Goal: Information Seeking & Learning: Compare options

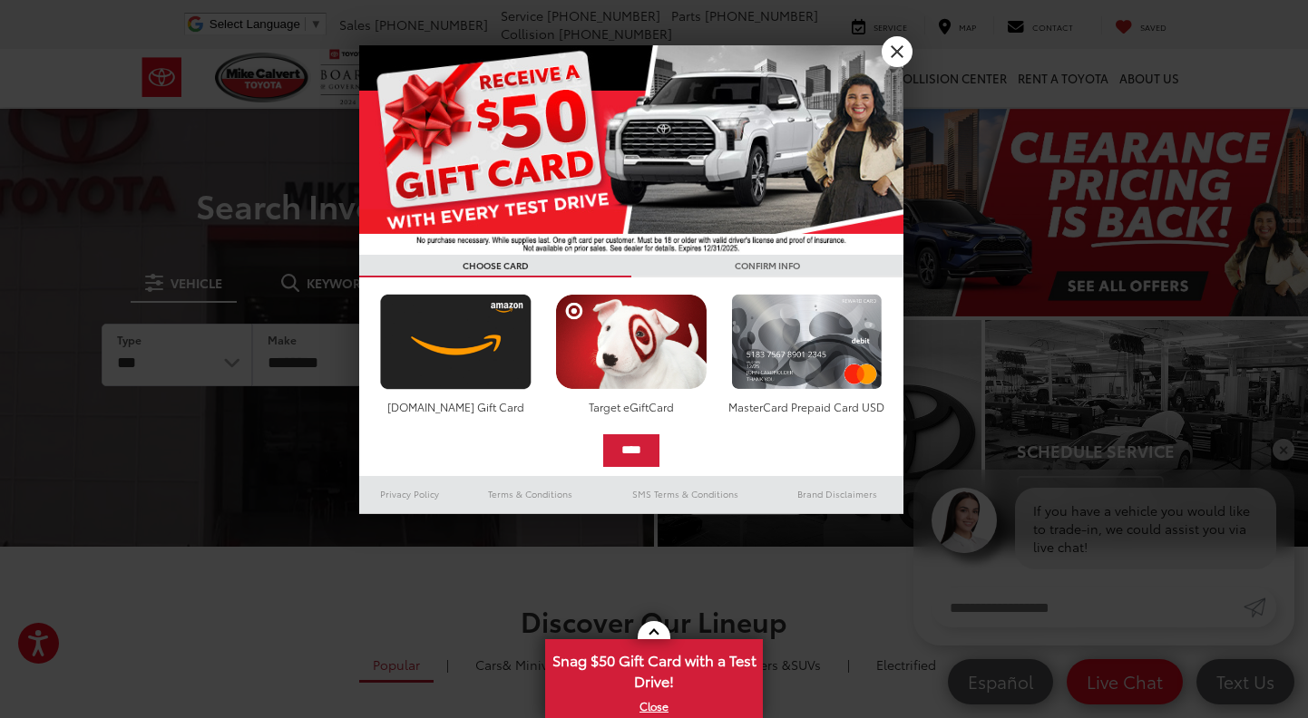
click at [903, 56] on link "X" at bounding box center [897, 51] width 31 height 31
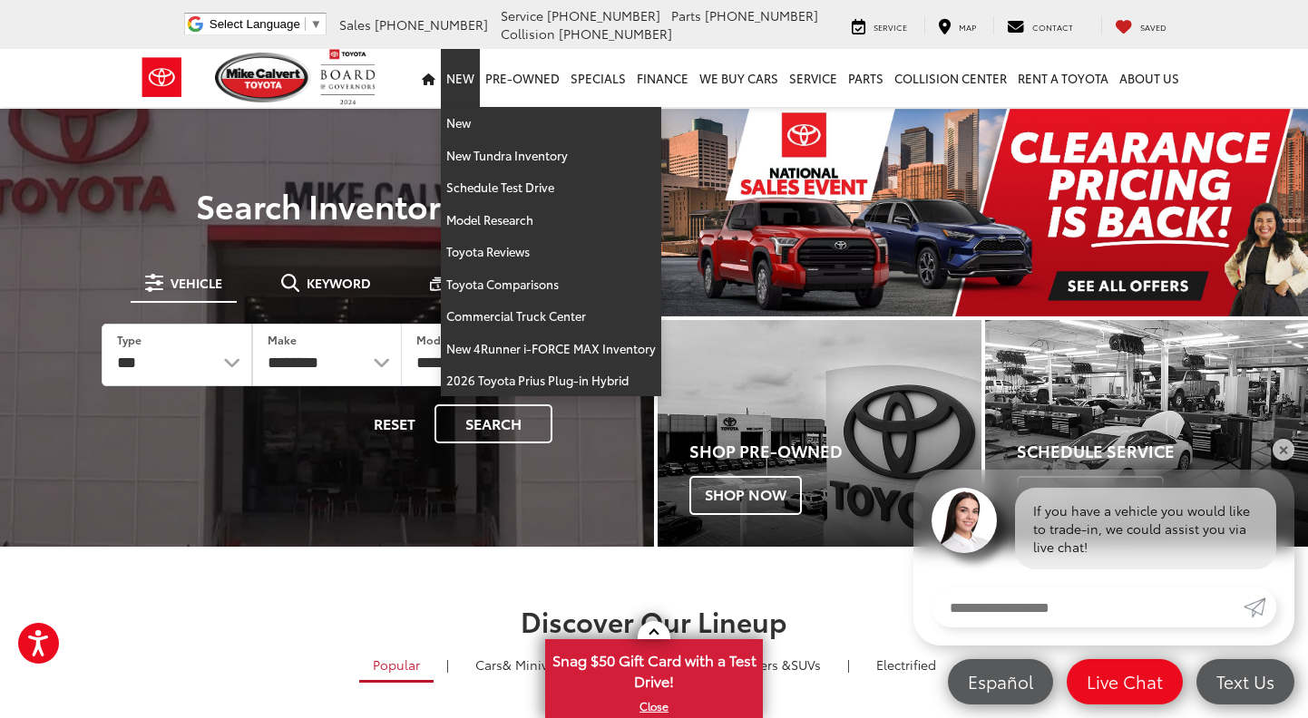
click at [470, 74] on link "New" at bounding box center [460, 78] width 39 height 58
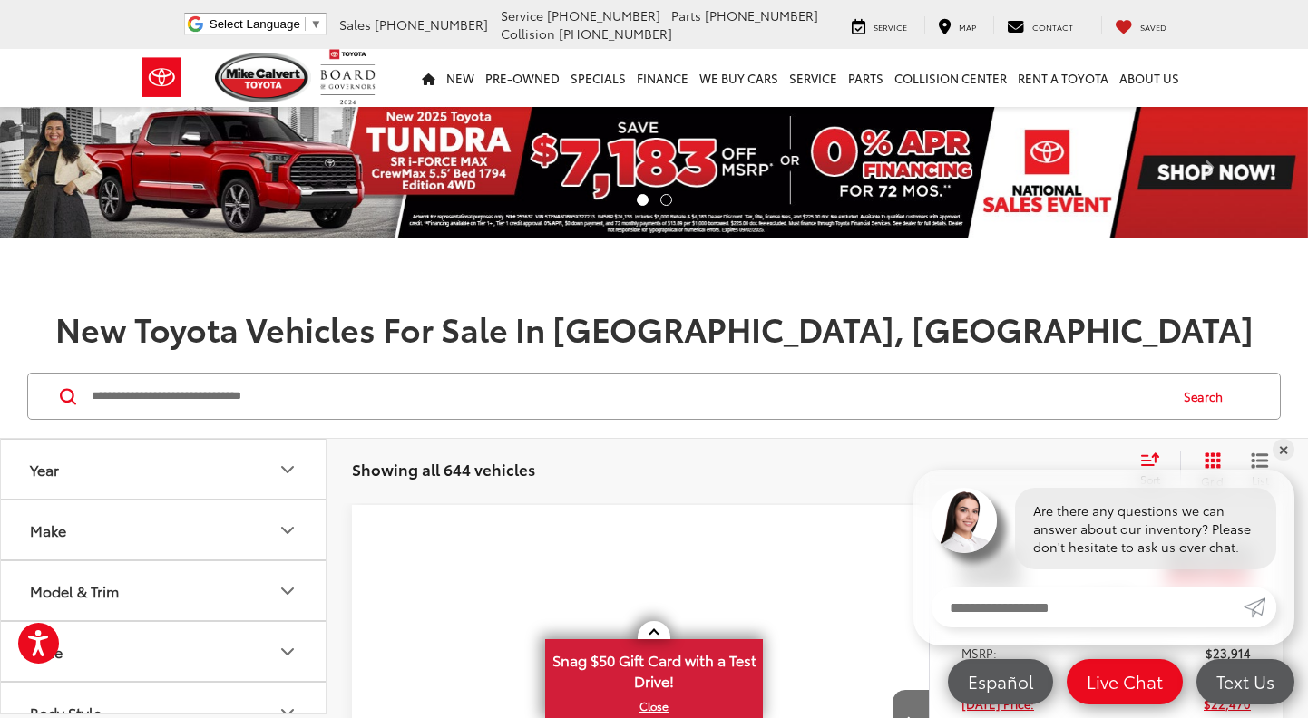
click at [294, 527] on icon "Make" at bounding box center [288, 531] width 22 height 22
click at [288, 513] on icon "Make" at bounding box center [288, 514] width 22 height 22
click at [291, 564] on icon "Model & Trim" at bounding box center [288, 574] width 22 height 22
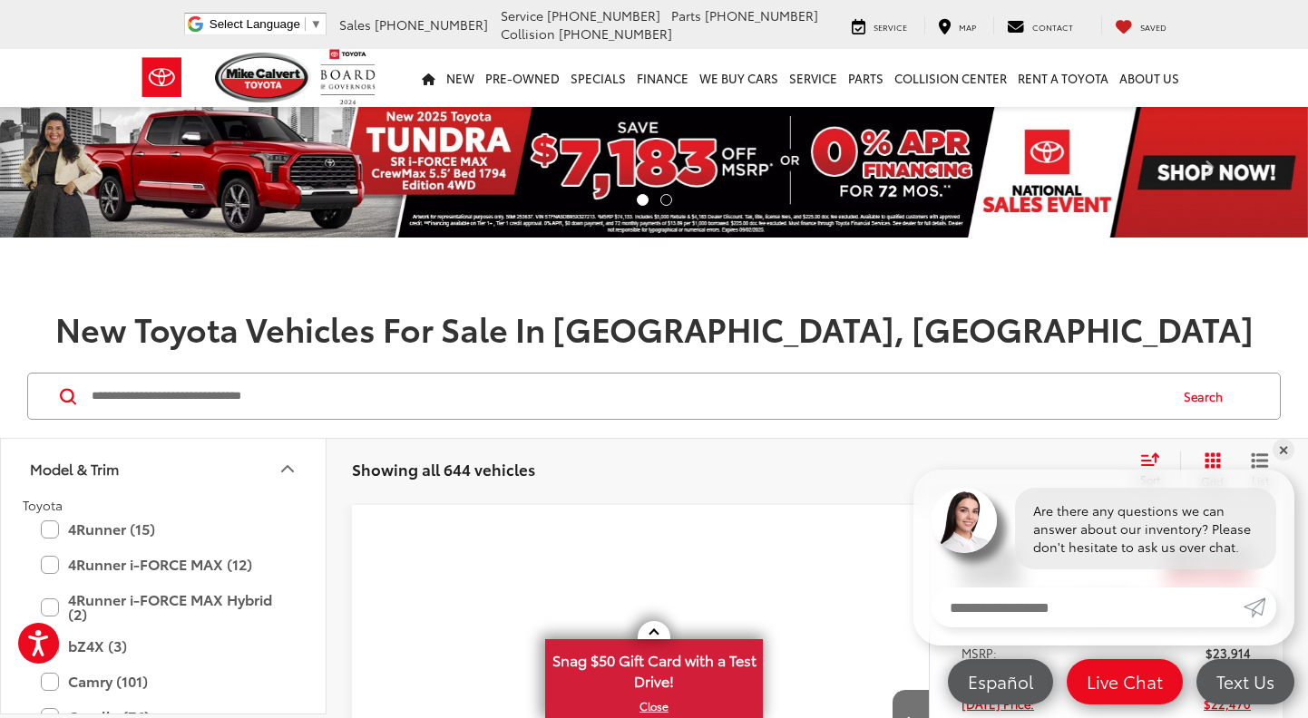
scroll to position [112, 0]
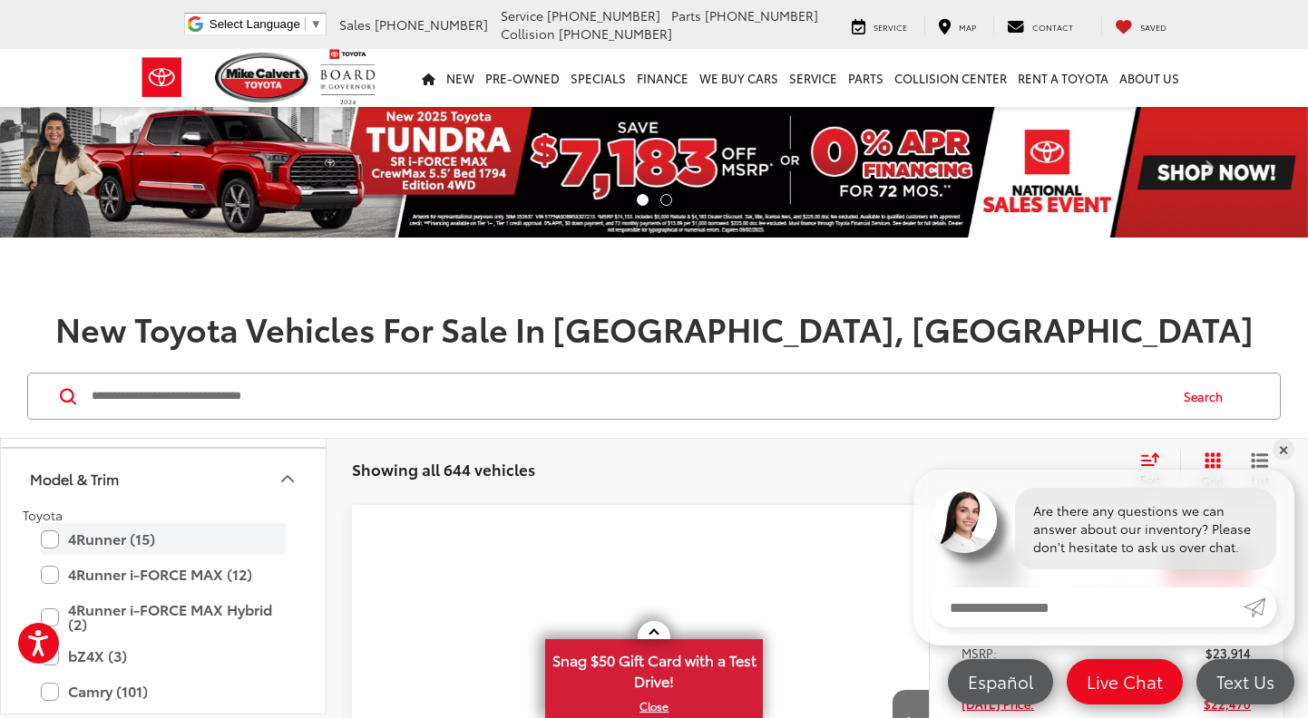
click at [54, 546] on label "4Runner (15)" at bounding box center [163, 539] width 245 height 32
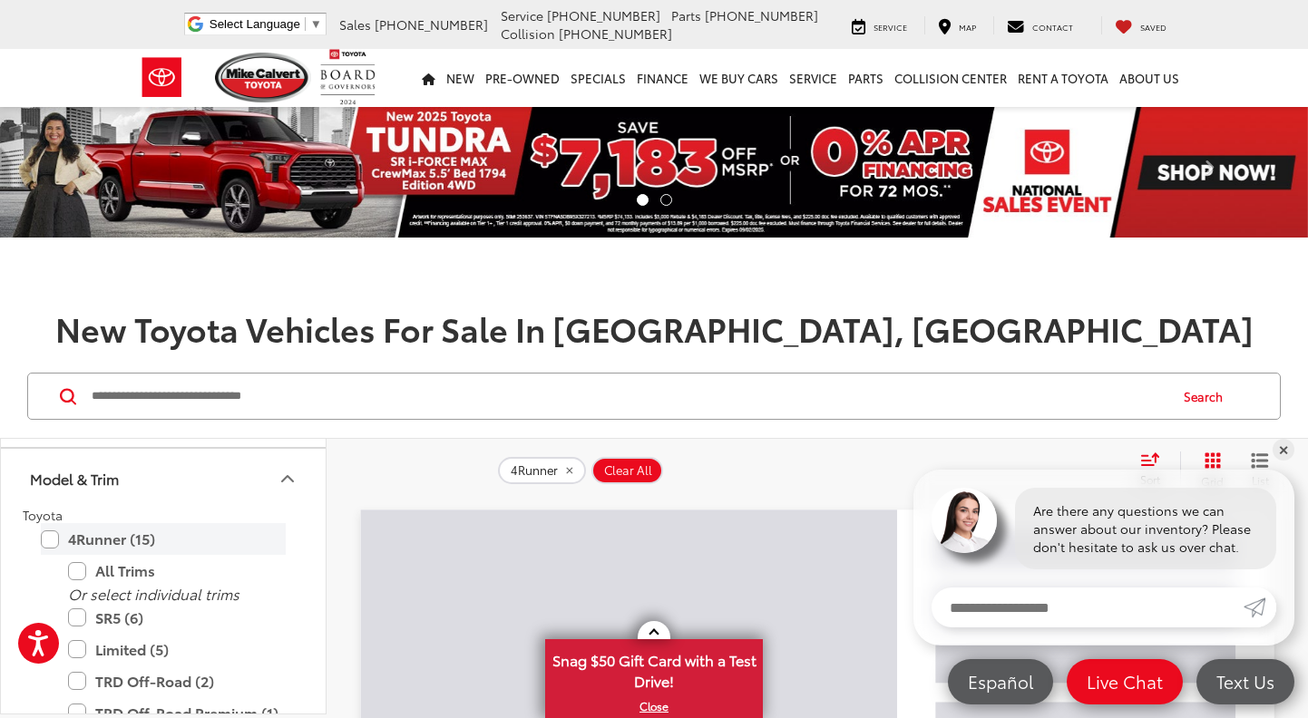
click at [51, 544] on label "4Runner (15)" at bounding box center [163, 539] width 245 height 32
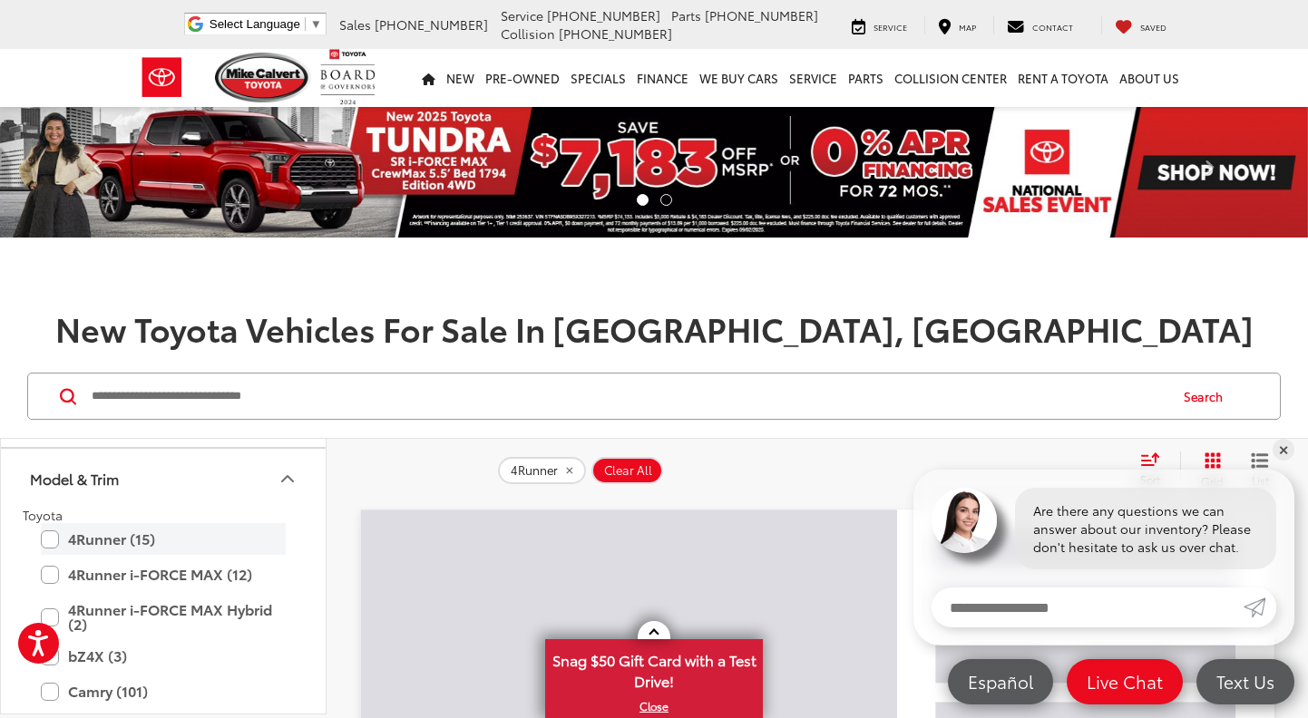
click at [51, 544] on label "4Runner (15)" at bounding box center [163, 539] width 245 height 32
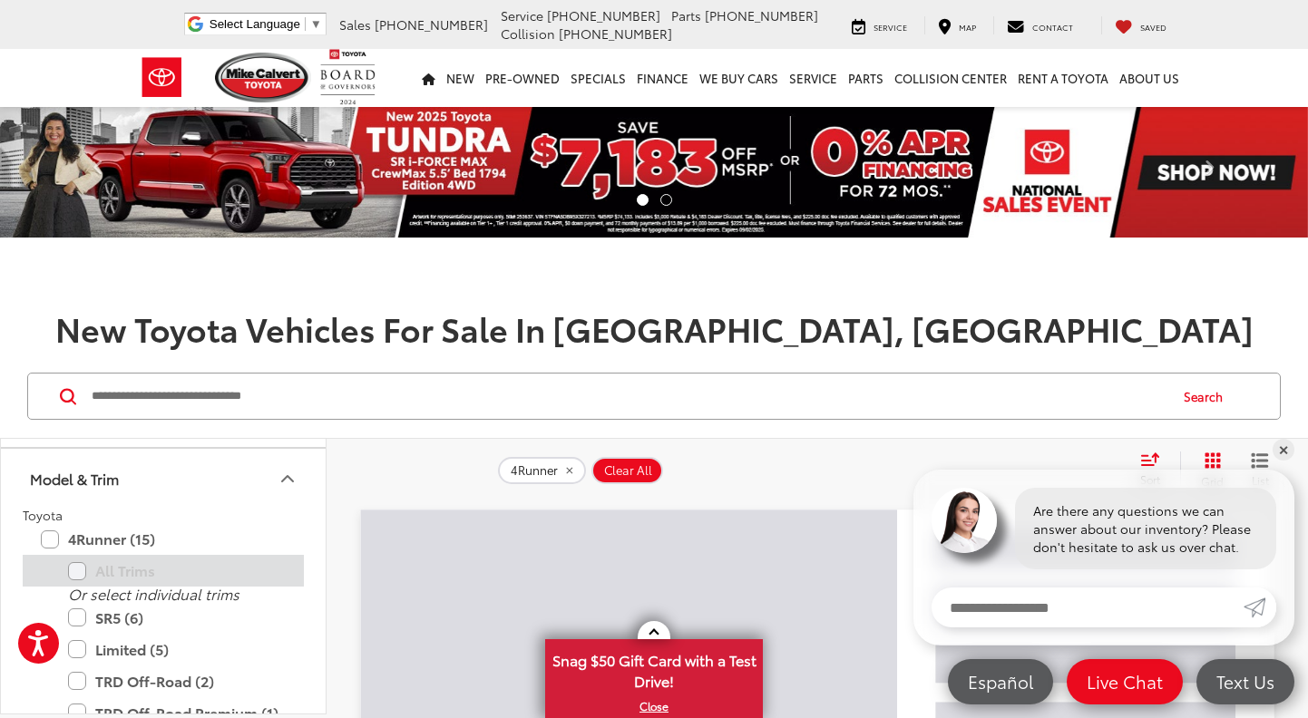
click at [72, 574] on label "All Trims" at bounding box center [177, 571] width 218 height 32
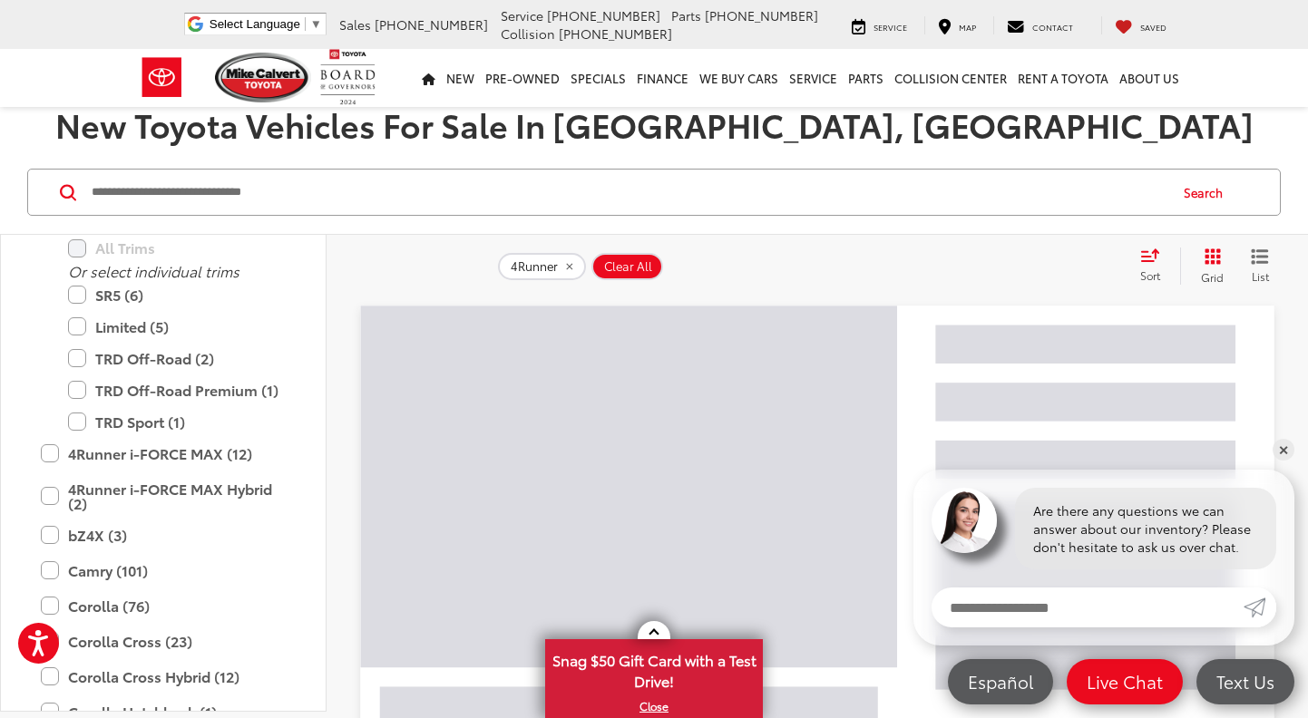
scroll to position [205, 0]
click at [1264, 263] on icon "List View" at bounding box center [1260, 256] width 18 height 16
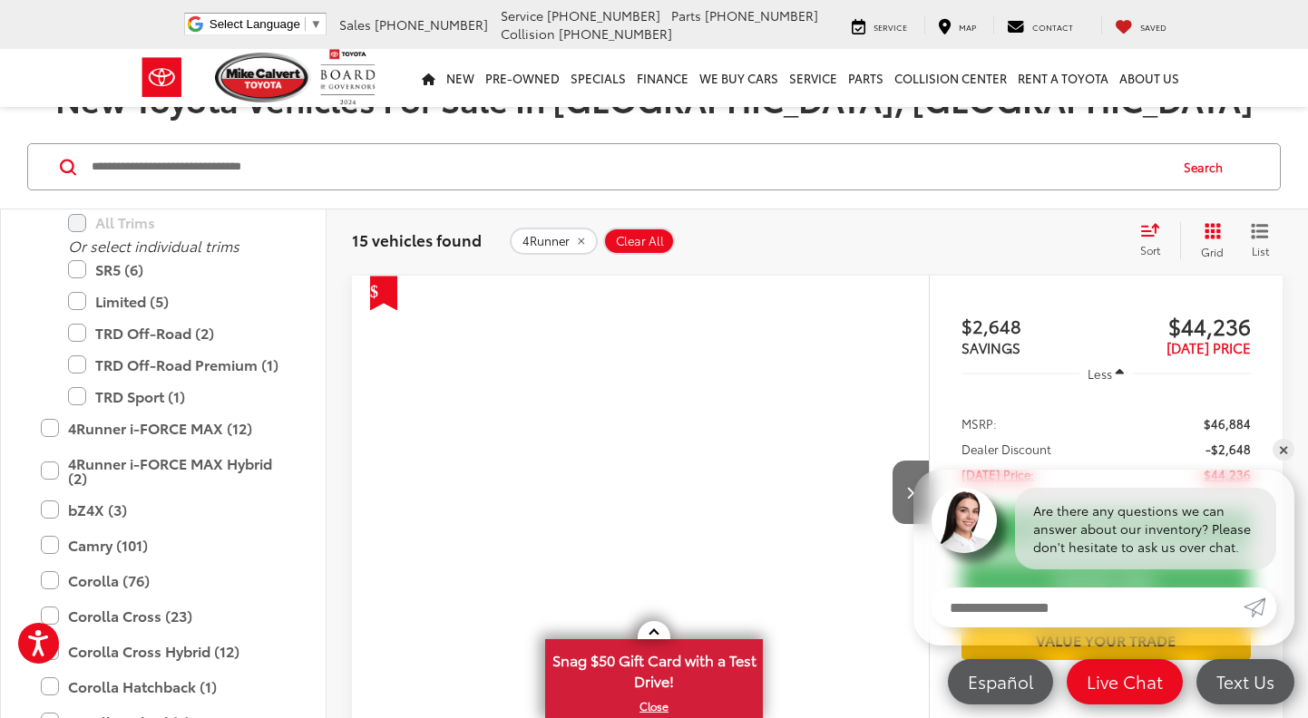
scroll to position [236, 0]
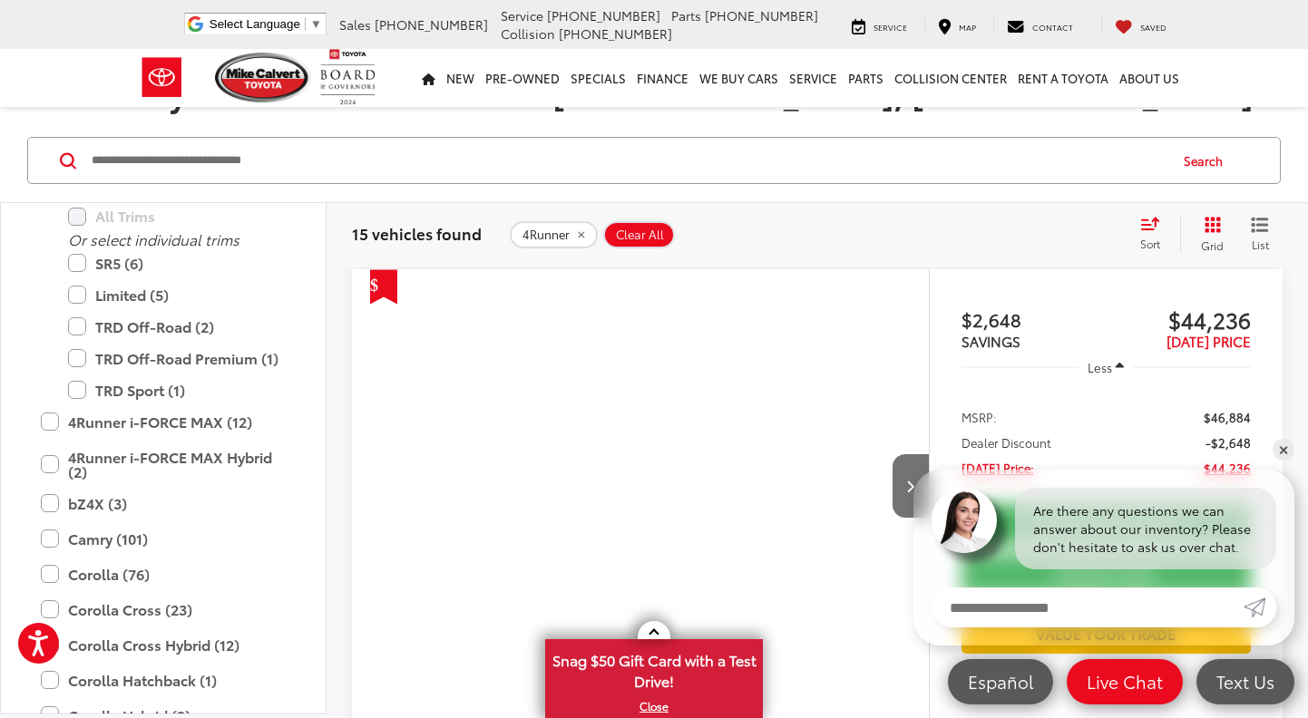
click at [929, 354] on div "Track Price $2,648 SAVINGS $44,236 [DATE] PRICE Less MSRP: $46,884 Dealer Disco…" at bounding box center [1106, 565] width 354 height 592
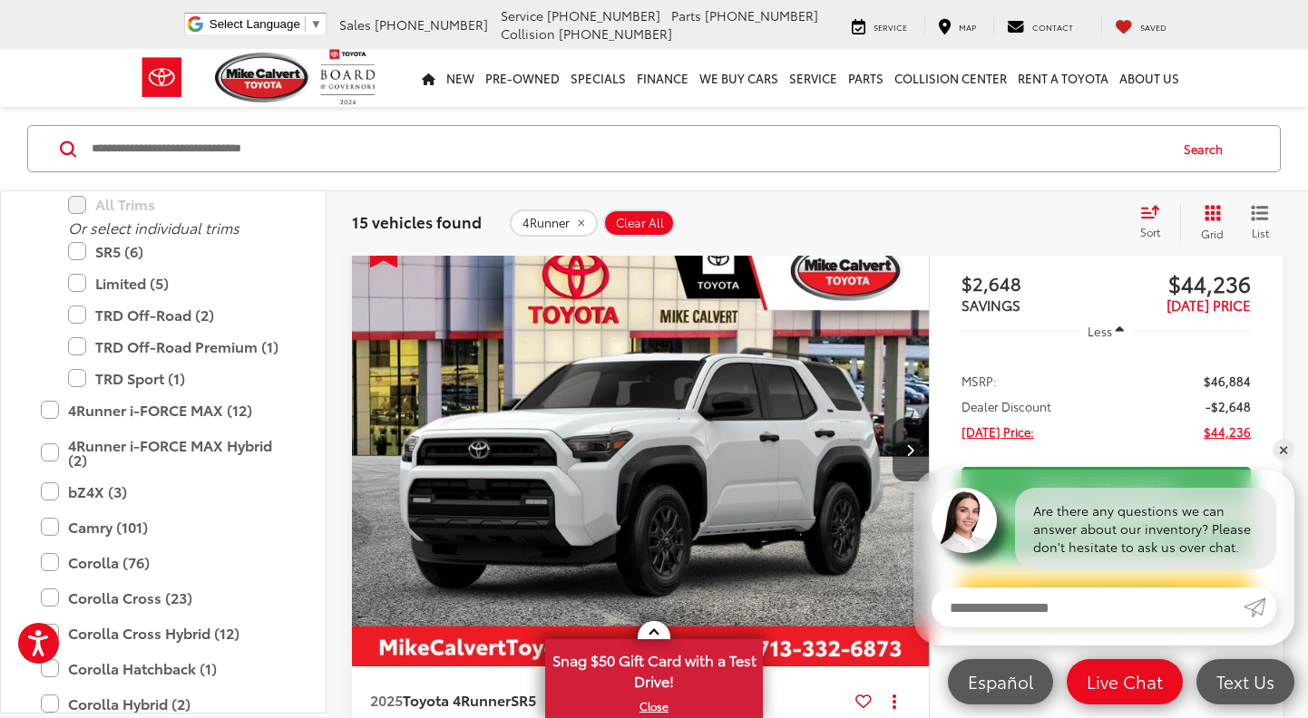
scroll to position [278, 0]
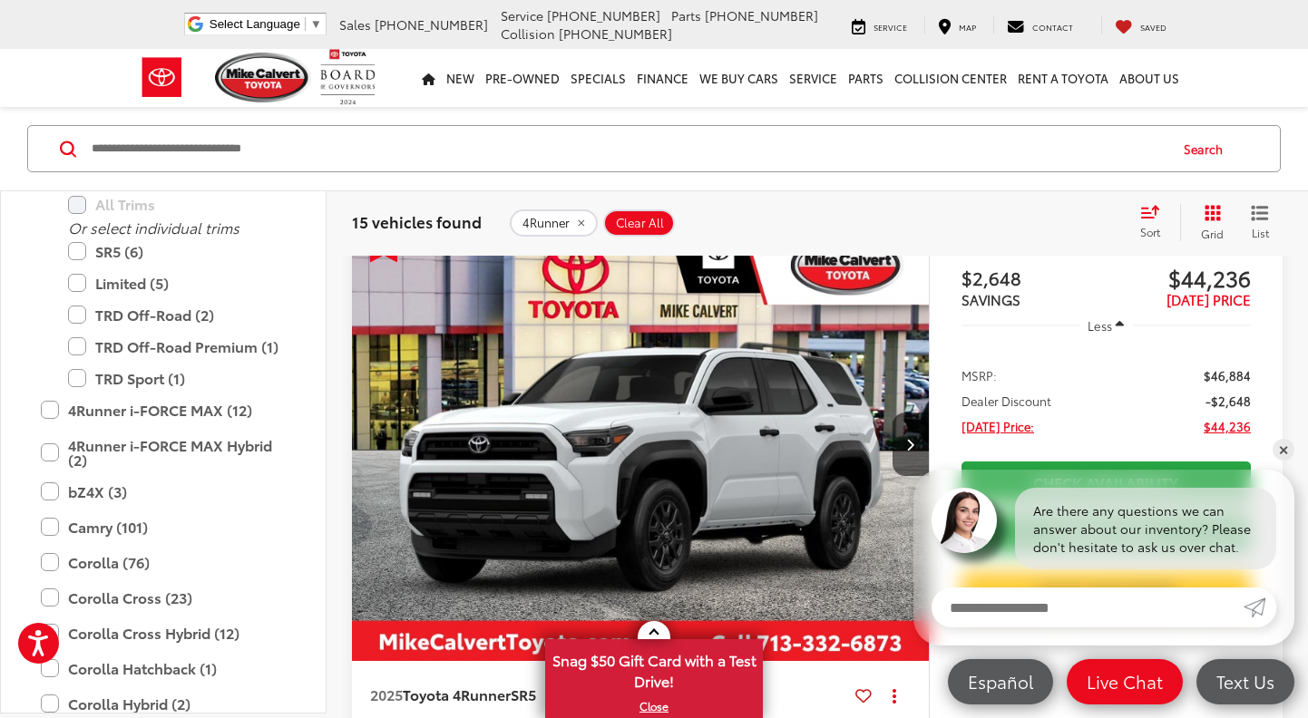
click at [1263, 209] on icon "List View" at bounding box center [1260, 213] width 15 height 13
click at [1209, 213] on icon "Grid View" at bounding box center [1213, 213] width 16 height 16
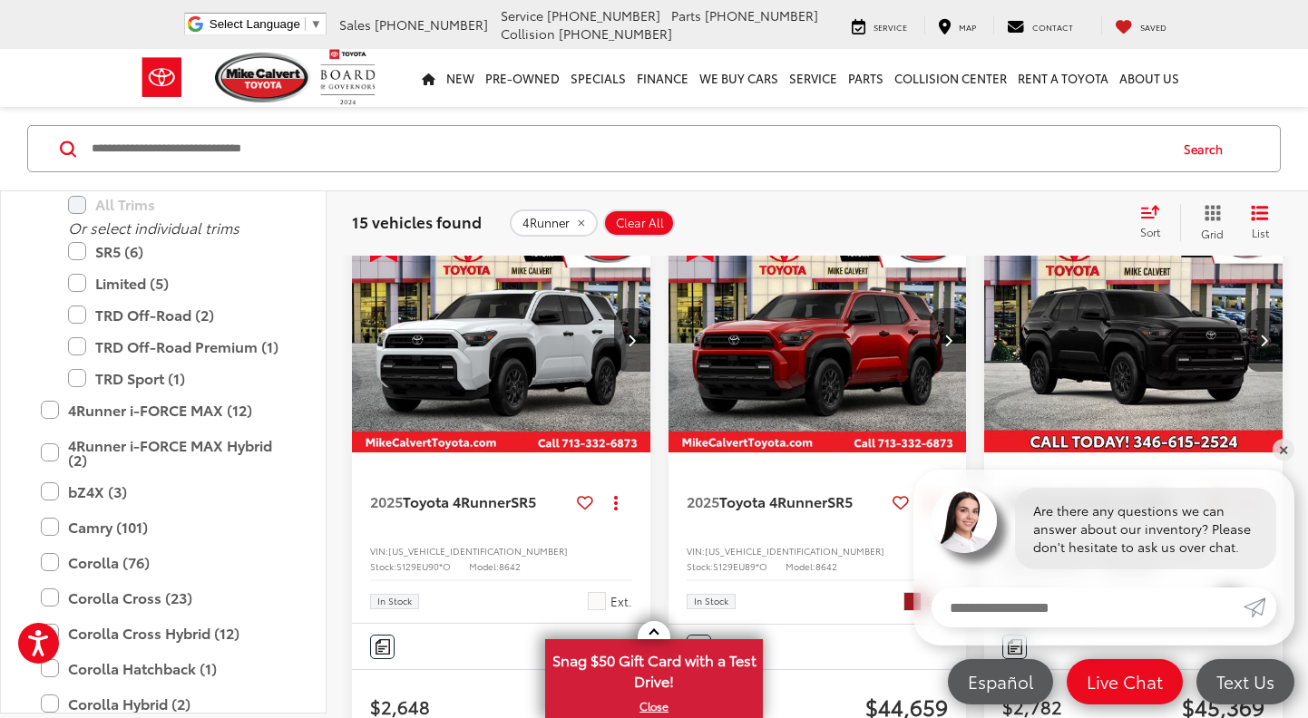
click at [1148, 209] on icon "Select sort value" at bounding box center [1150, 212] width 16 height 11
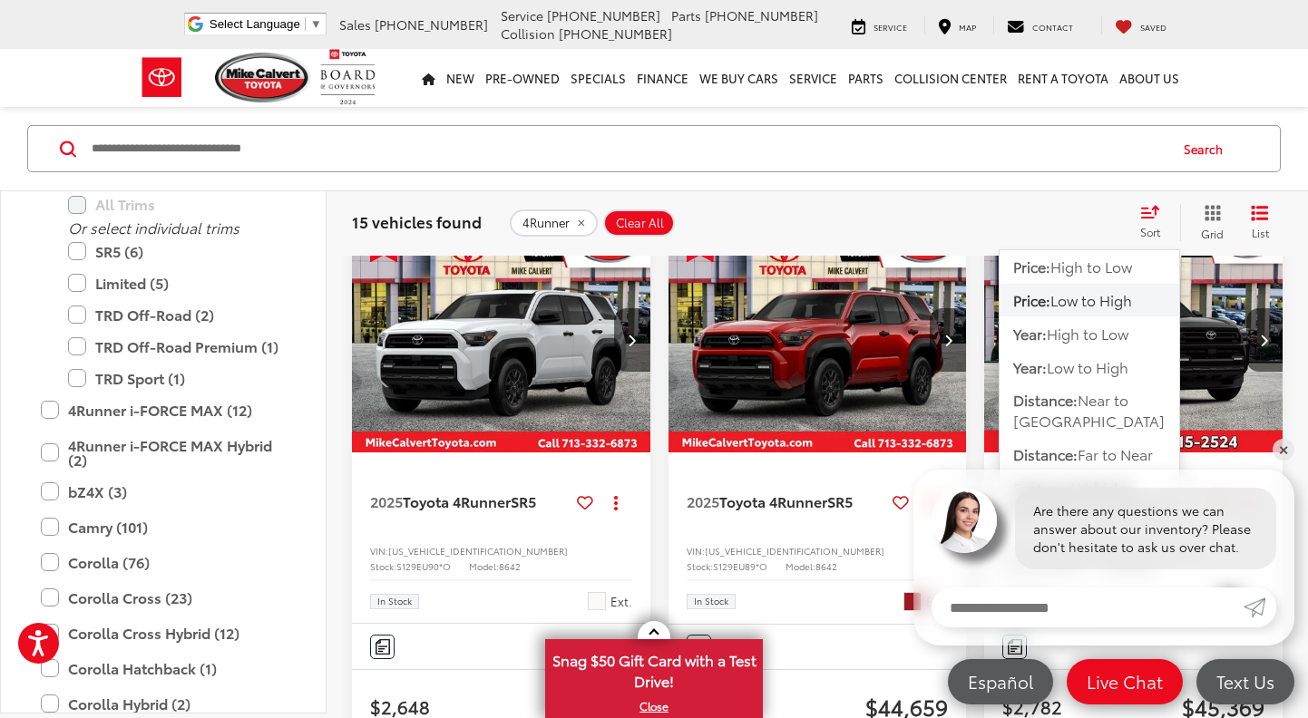
click at [1081, 308] on span "Low to High" at bounding box center [1091, 299] width 82 height 21
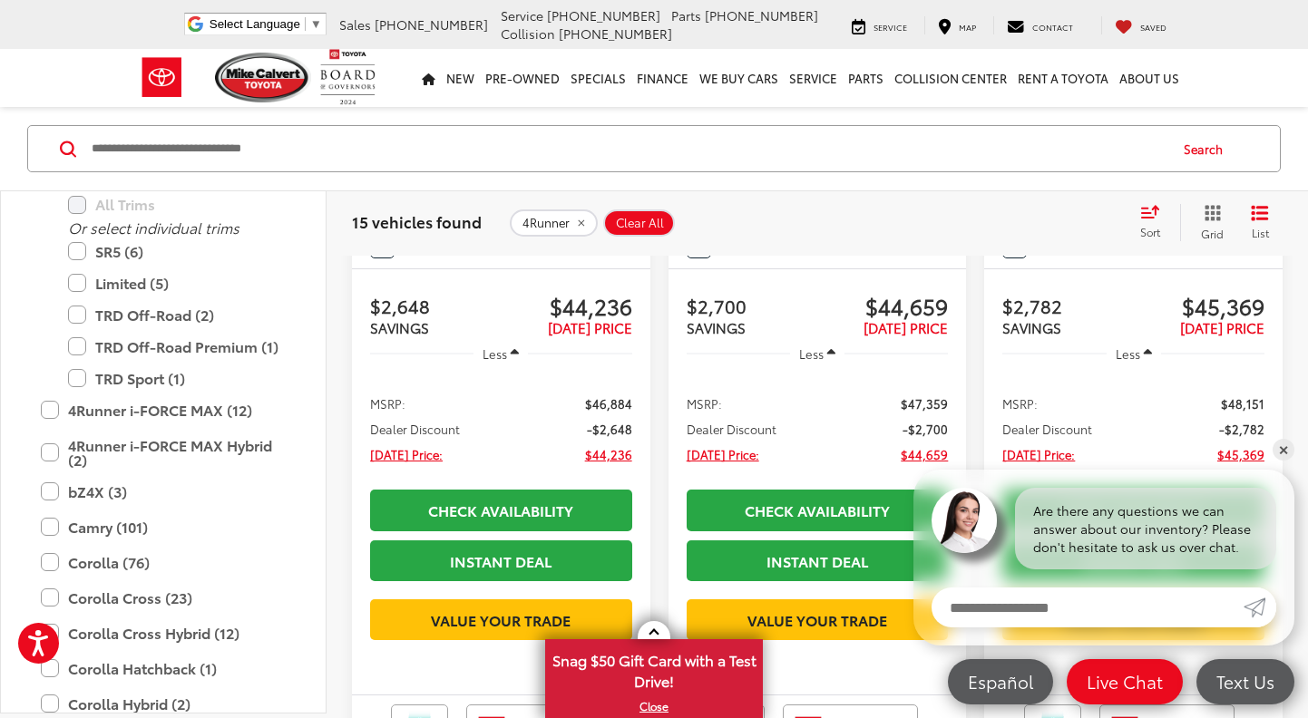
scroll to position [710, 0]
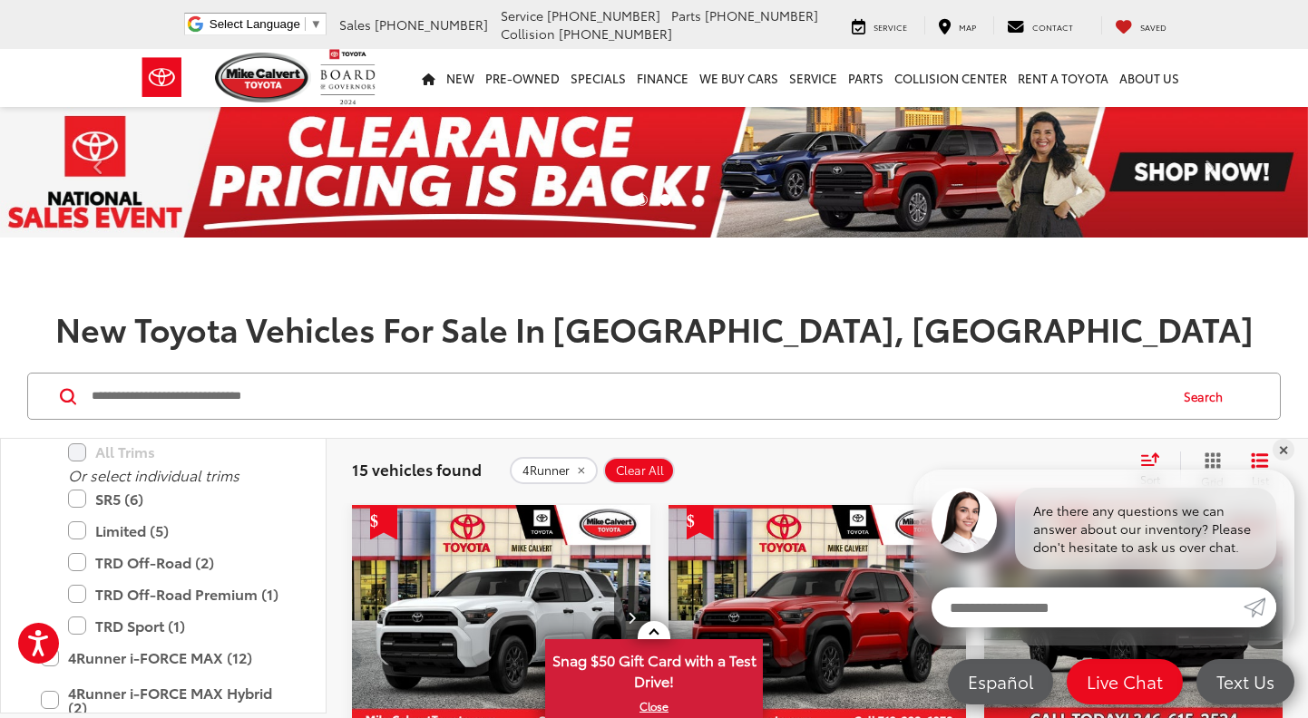
scroll to position [0, 0]
